Goal: Task Accomplishment & Management: Use online tool/utility

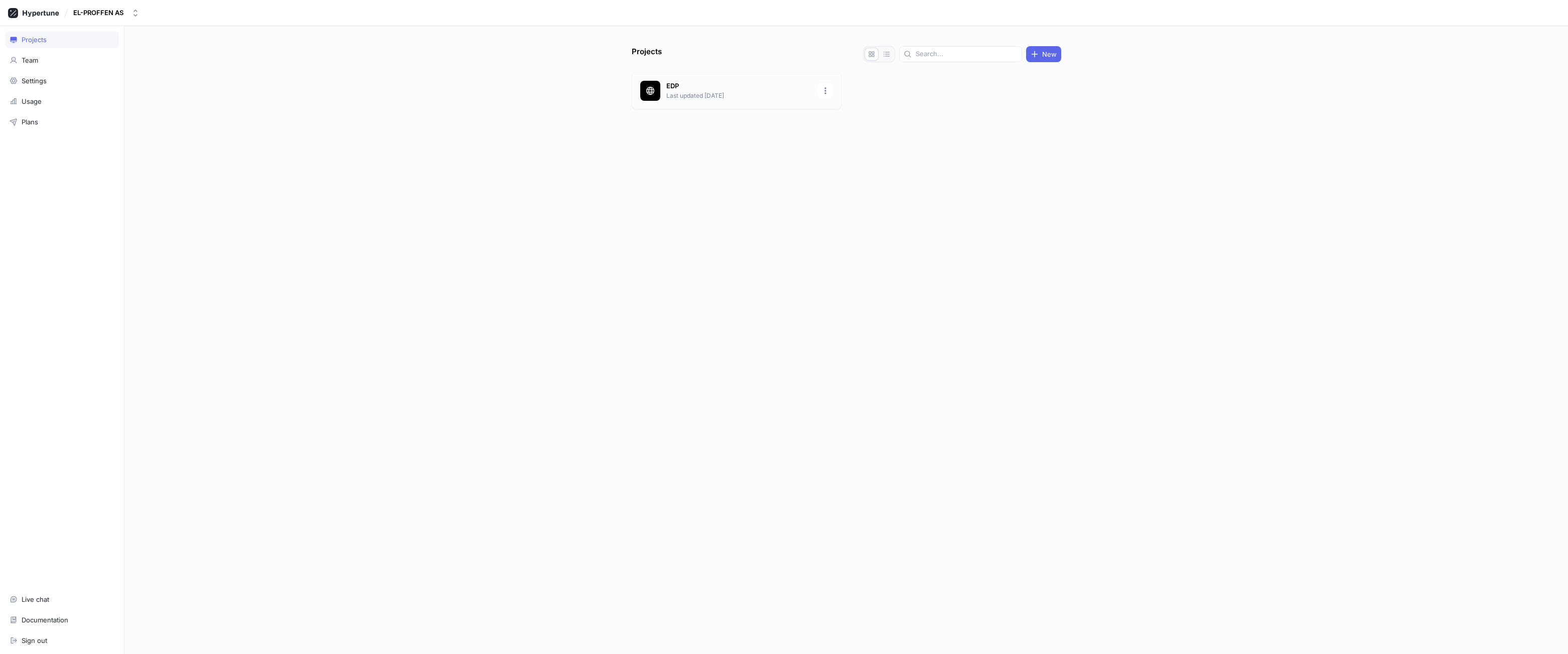
click at [693, 88] on p "EDP" at bounding box center [739, 86] width 145 height 10
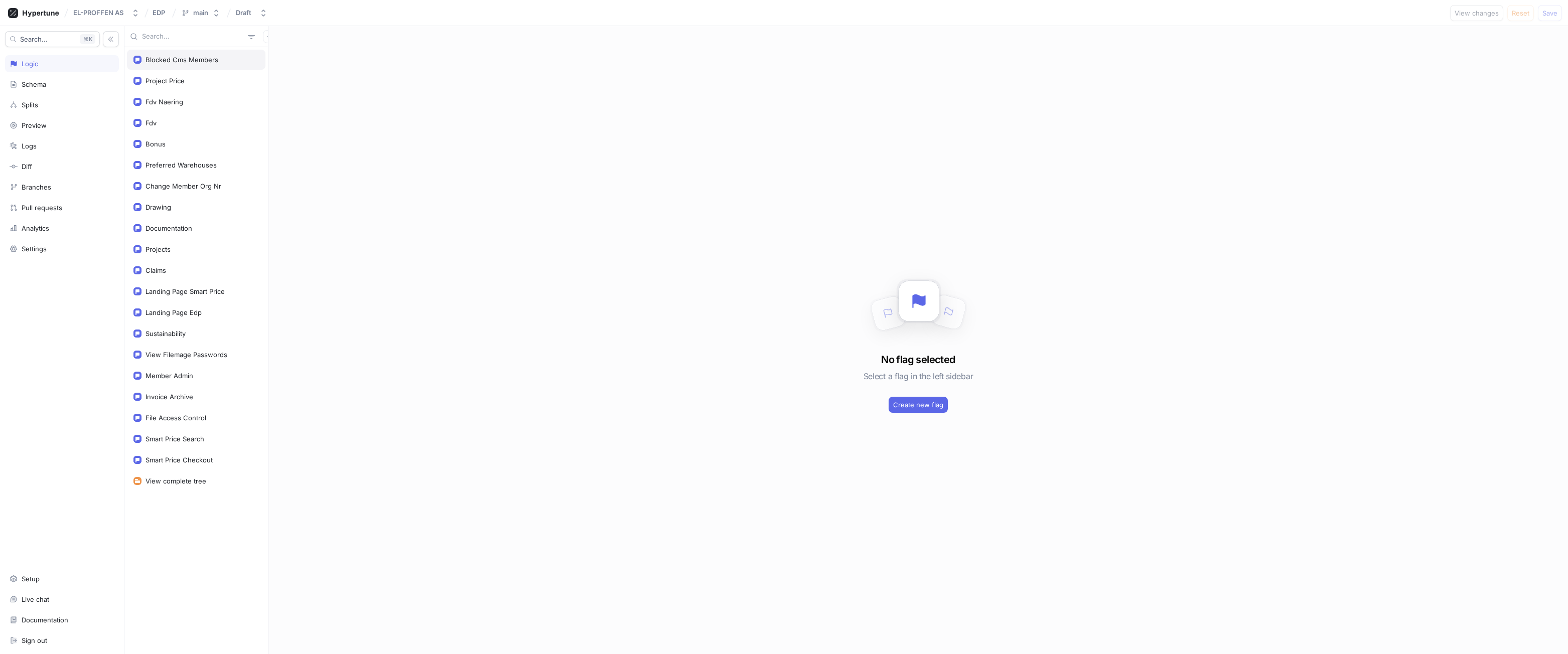
click at [179, 58] on div "Blocked Cms Members" at bounding box center [181, 60] width 73 height 8
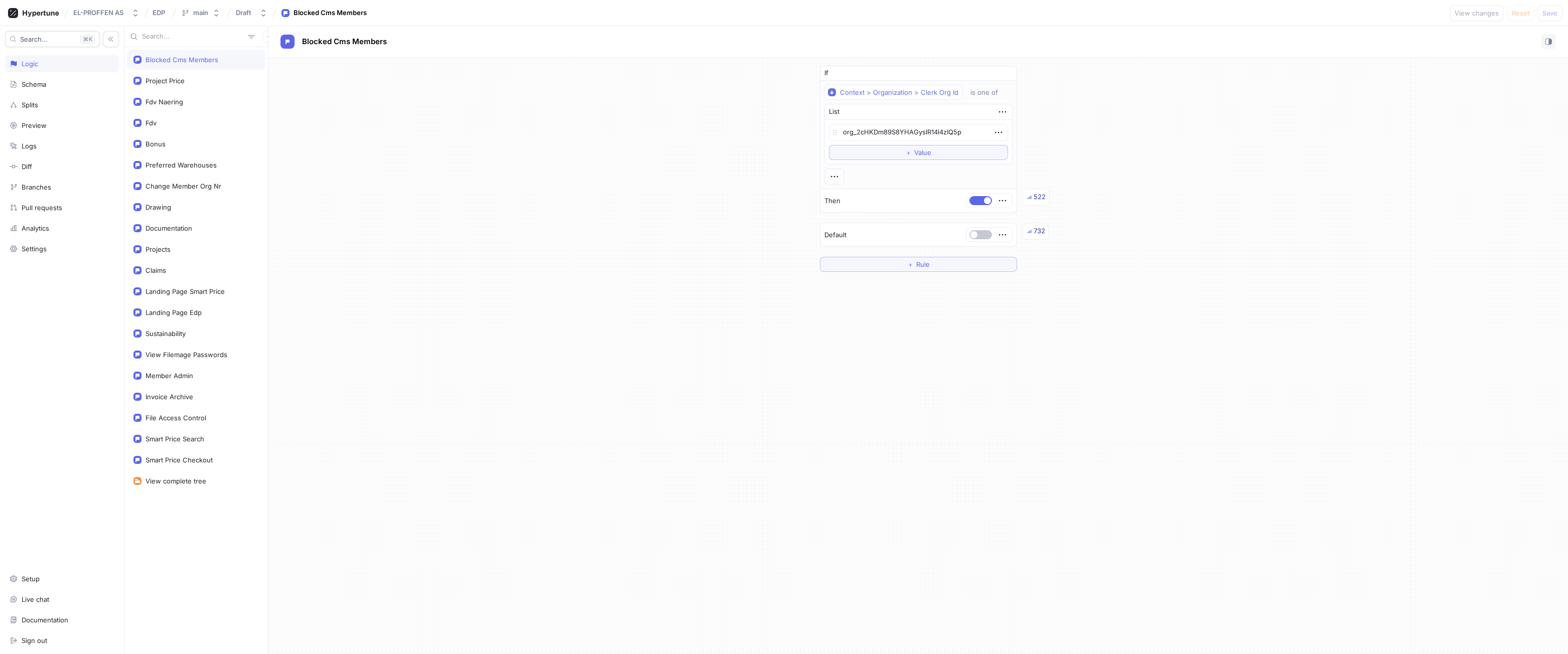
click at [1251, 376] on div "If Context > Organization > Clerk Org Id is one of List org_2cHKDm89S8YHAGyslR1…" at bounding box center [918, 355] width 1299 height 596
click at [1329, 198] on div "If Context > Organization > Clerk Org Id is one of List org_2cHKDm89S8YHAGyslR1…" at bounding box center [918, 169] width 1299 height 222
click at [929, 127] on textarea "org_2cHKDm89S8YHAGyslR14l4zIQ5p" at bounding box center [918, 132] width 179 height 17
click at [928, 127] on textarea "org_2cHKDm89S8YHAGyslR14l4zIQ5p" at bounding box center [918, 132] width 179 height 17
click at [624, 302] on div "If Context > Organization > Clerk Org Id is one of List org_2cHKDm89S8YHAGyslR1…" at bounding box center [918, 355] width 1299 height 596
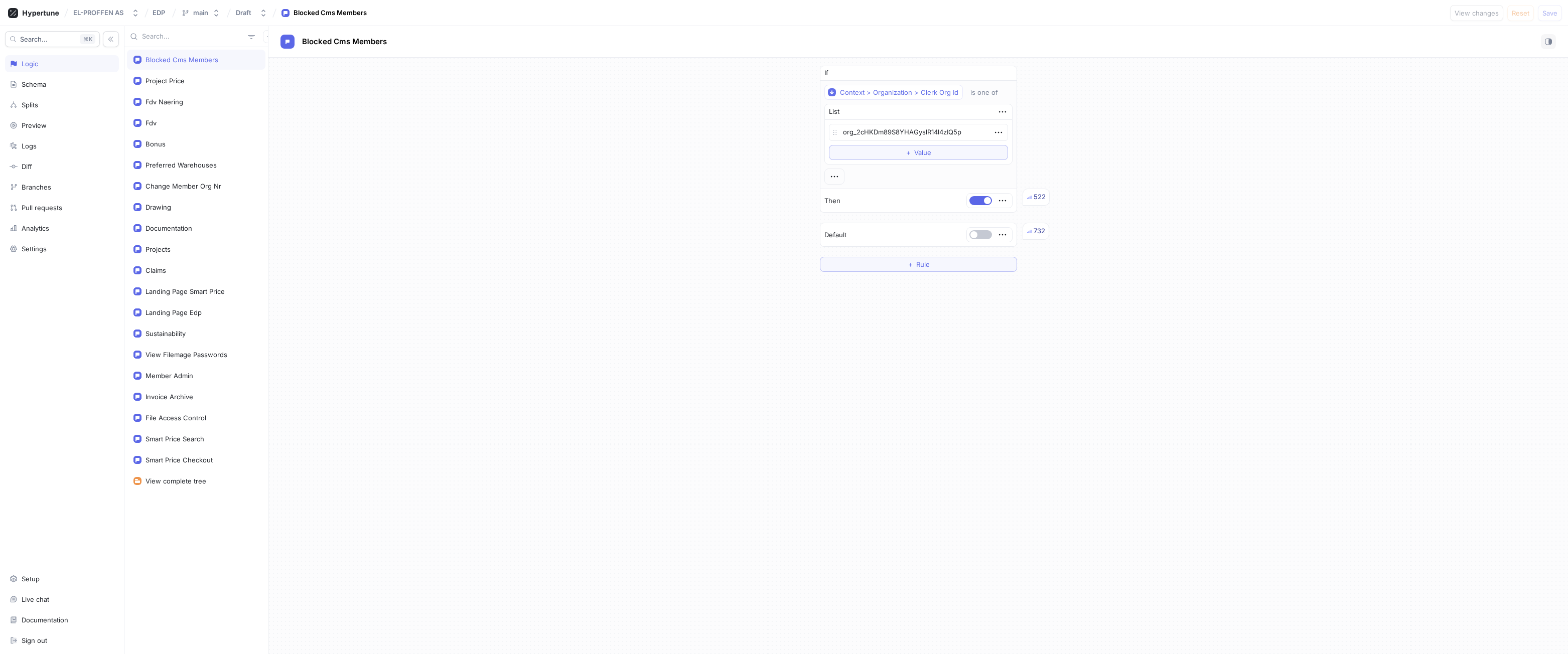
click at [508, 488] on div "If Context > Organization > Clerk Org Id is one of List org_2cHKDm89S8YHAGyslR1…" at bounding box center [918, 355] width 1299 height 596
click at [1033, 411] on div "If Context > Organization > Clerk Org Id is one of List org_2cHKDm89S8YHAGyslR1…" at bounding box center [918, 355] width 1299 height 596
click at [649, 574] on div "If Context > Organization > Clerk Org Id is one of List org_2cHKDm89S8YHAGyslR1…" at bounding box center [918, 355] width 1299 height 596
click at [638, 442] on div "If Context > Organization > Clerk Org Id is one of List org_2cHKDm89S8YHAGyslR1…" at bounding box center [918, 355] width 1299 height 596
click at [623, 440] on div "If Context > Organization > Clerk Org Id is one of List org_2cHKDm89S8YHAGyslR1…" at bounding box center [918, 355] width 1299 height 596
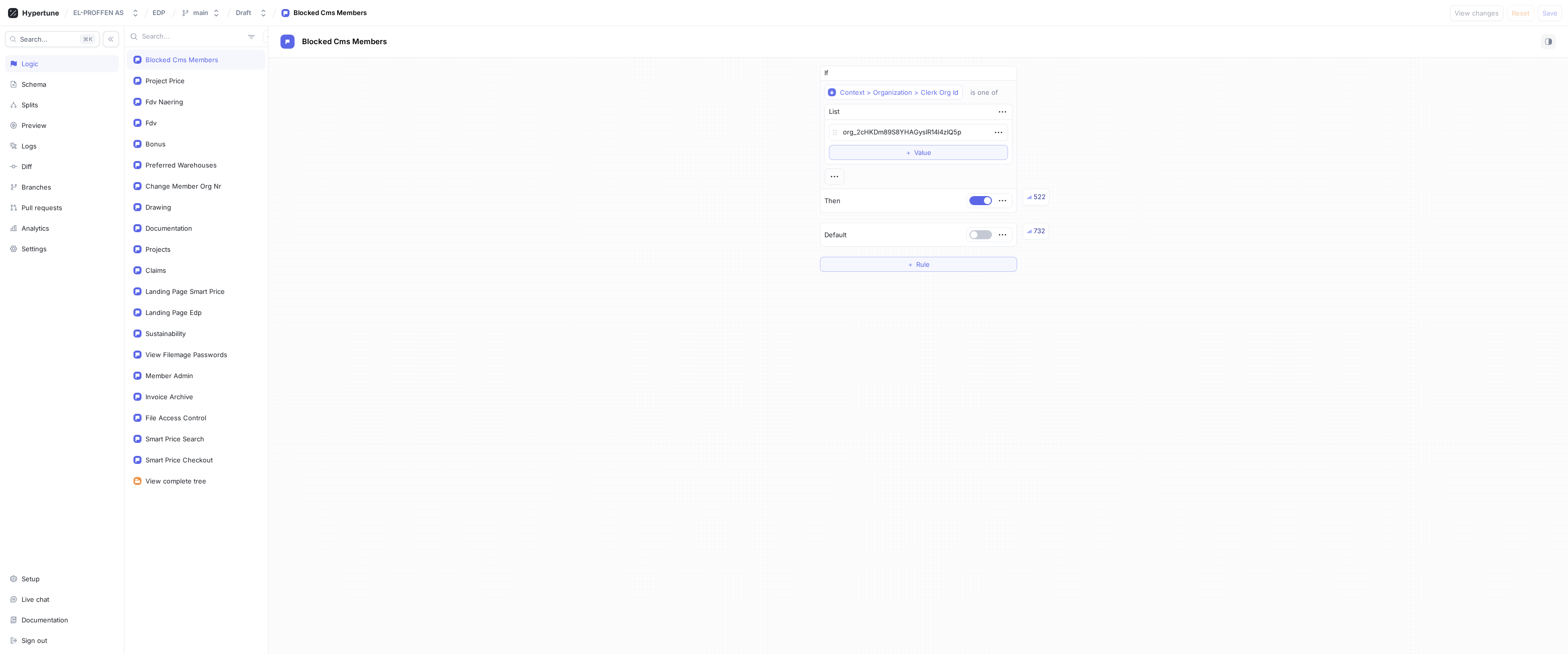
click at [571, 493] on div "If Context > Organization > Clerk Org Id is one of List org_2cHKDm89S8YHAGyslR1…" at bounding box center [918, 355] width 1299 height 596
click at [988, 477] on div "If Context > Organization > Clerk Org Id is one of List org_2cHKDm89S8YHAGyslR1…" at bounding box center [918, 355] width 1299 height 596
drag, startPoint x: 1286, startPoint y: 179, endPoint x: 1169, endPoint y: 130, distance: 126.8
click at [1286, 179] on div "If Context > Organization > Clerk Org Id is one of List org_2cHKDm89S8YHAGyslR1…" at bounding box center [918, 169] width 1299 height 222
click at [980, 92] on div "is one of" at bounding box center [984, 93] width 28 height 9
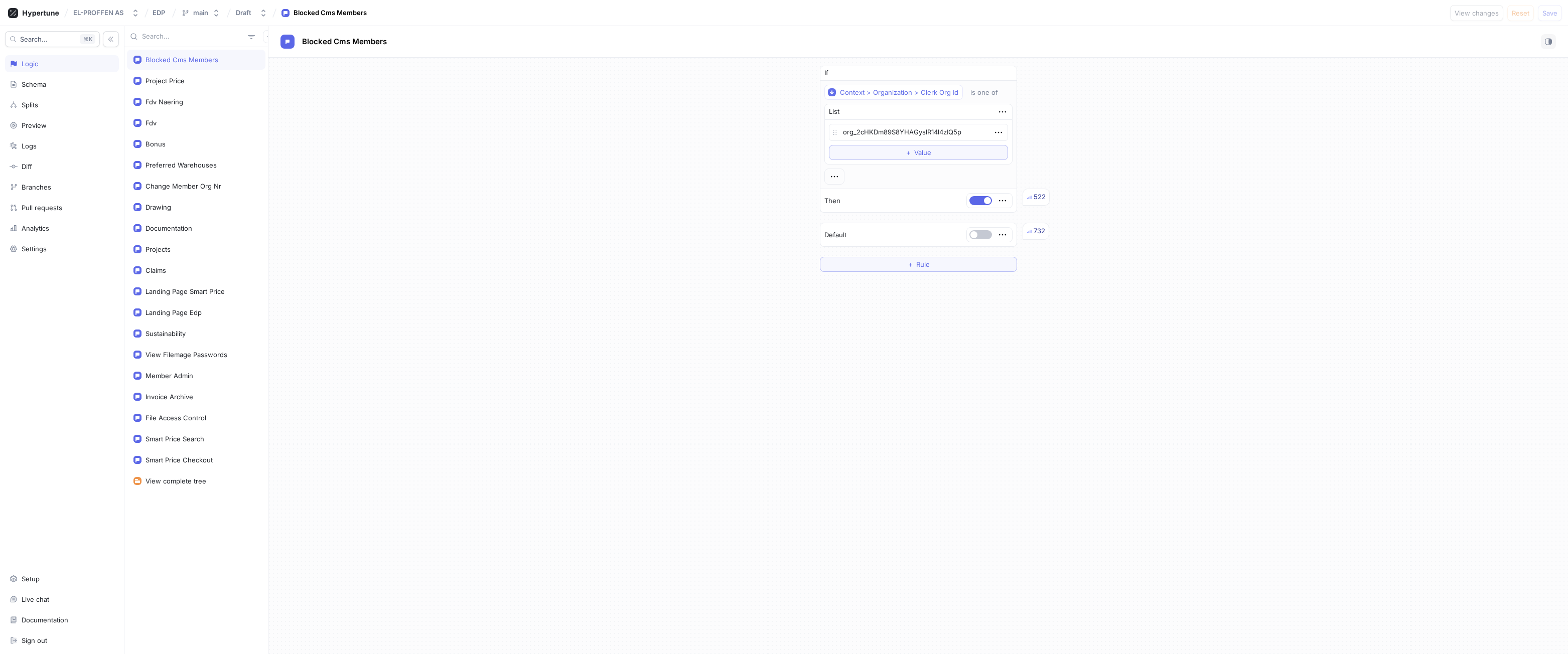
click at [1180, 312] on div "If Context > Organization > Clerk Org Id is one of List org_2cHKDm89S8YHAGyslR1…" at bounding box center [918, 355] width 1299 height 596
click at [840, 496] on div "If Context > Organization > Clerk Org Id is one of List org_2cHKDm89S8YHAGyslR1…" at bounding box center [918, 355] width 1299 height 596
type textarea "x"
click at [623, 395] on div "If Context > Organization > Clerk Org Id is one of List org_2cHKDm89S8YHAGyslR1…" at bounding box center [918, 355] width 1299 height 596
type textarea "x"
